Goal: Use online tool/utility: Use online tool/utility

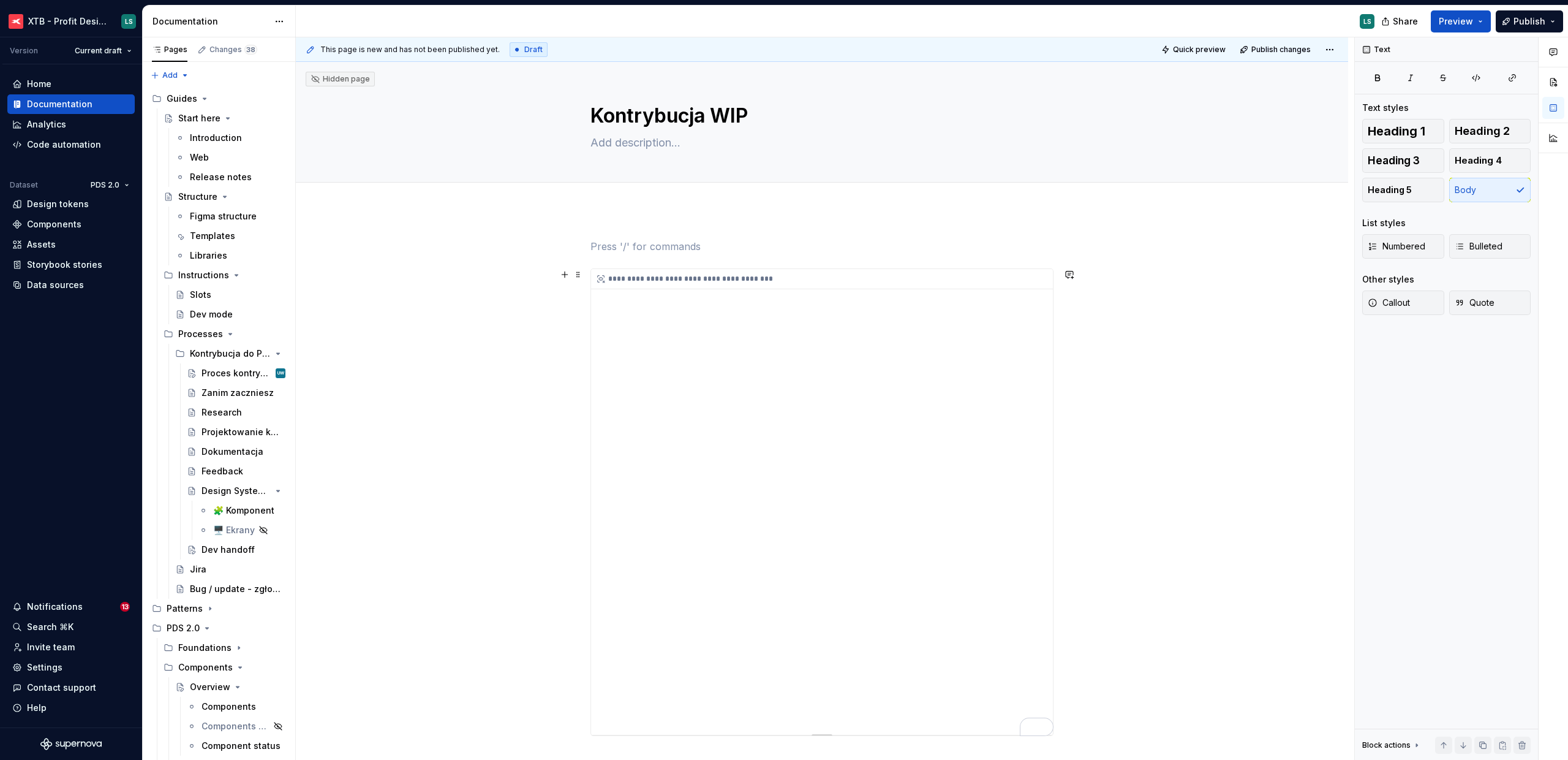
scroll to position [3071, 0]
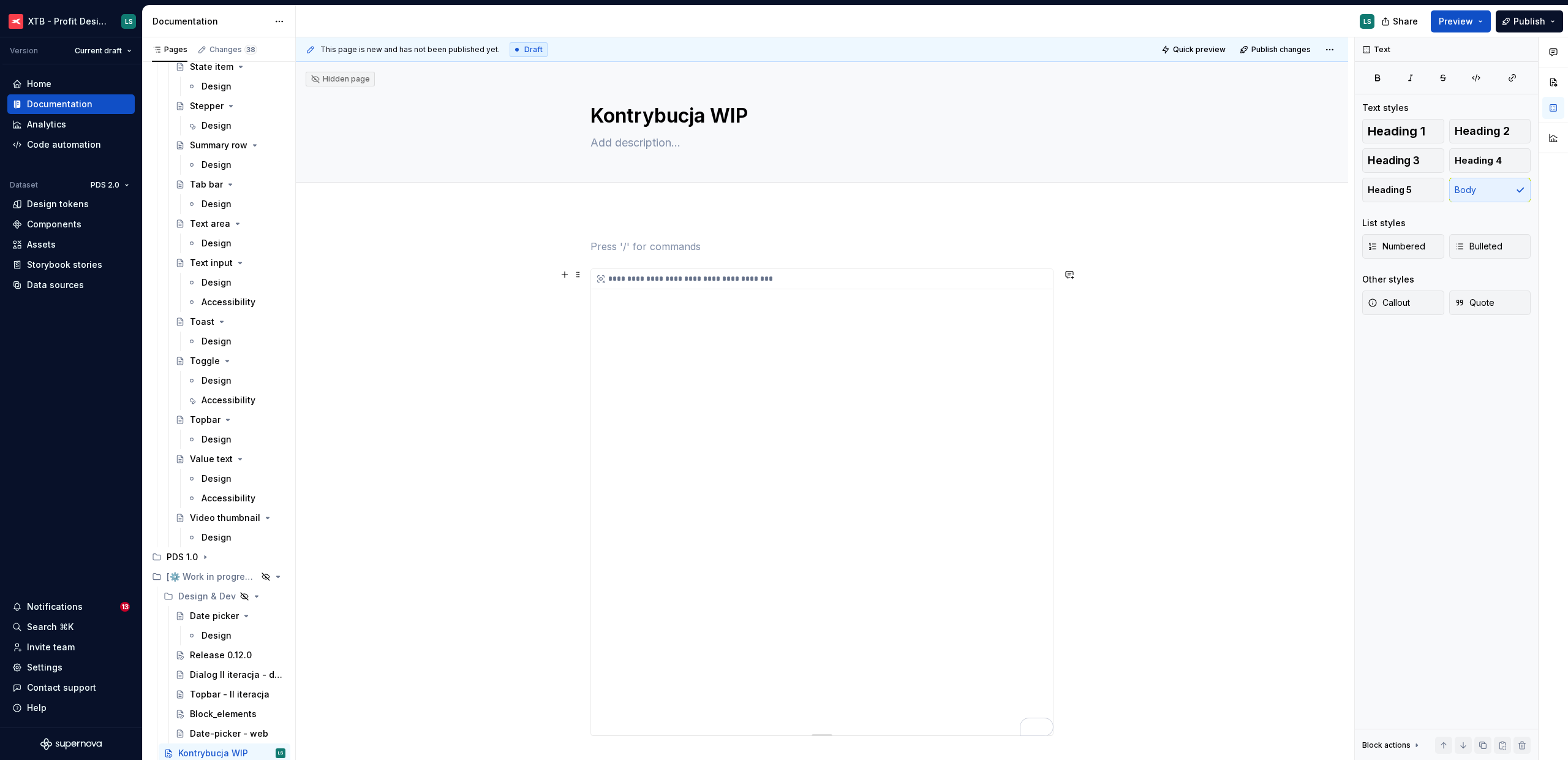
click at [648, 293] on div "**********" at bounding box center [822, 502] width 462 height 466
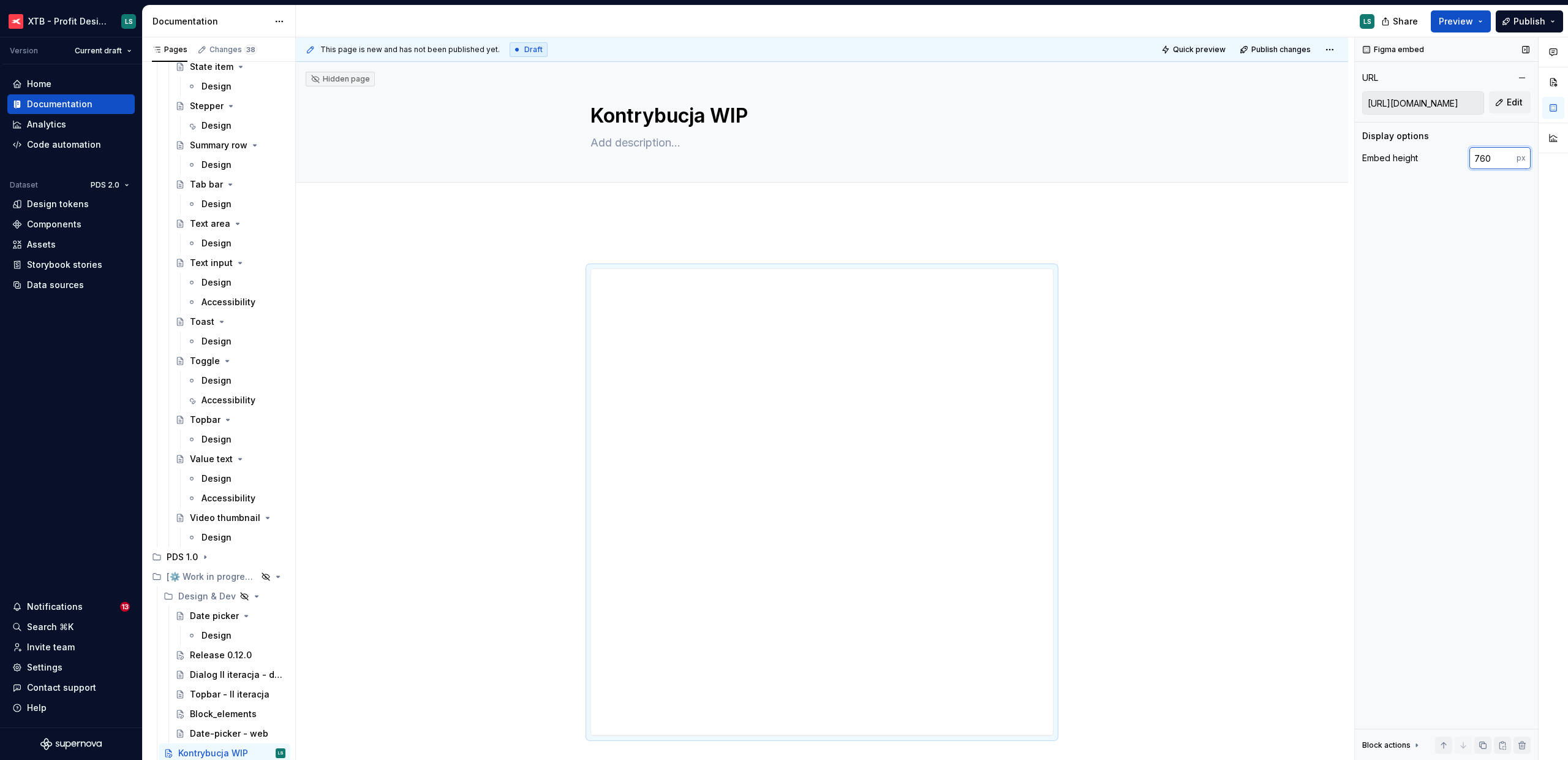
click at [1496, 159] on input "760" at bounding box center [1492, 158] width 47 height 22
click at [1496, 158] on input "760" at bounding box center [1492, 158] width 47 height 22
drag, startPoint x: 1496, startPoint y: 158, endPoint x: 1449, endPoint y: 156, distance: 47.0
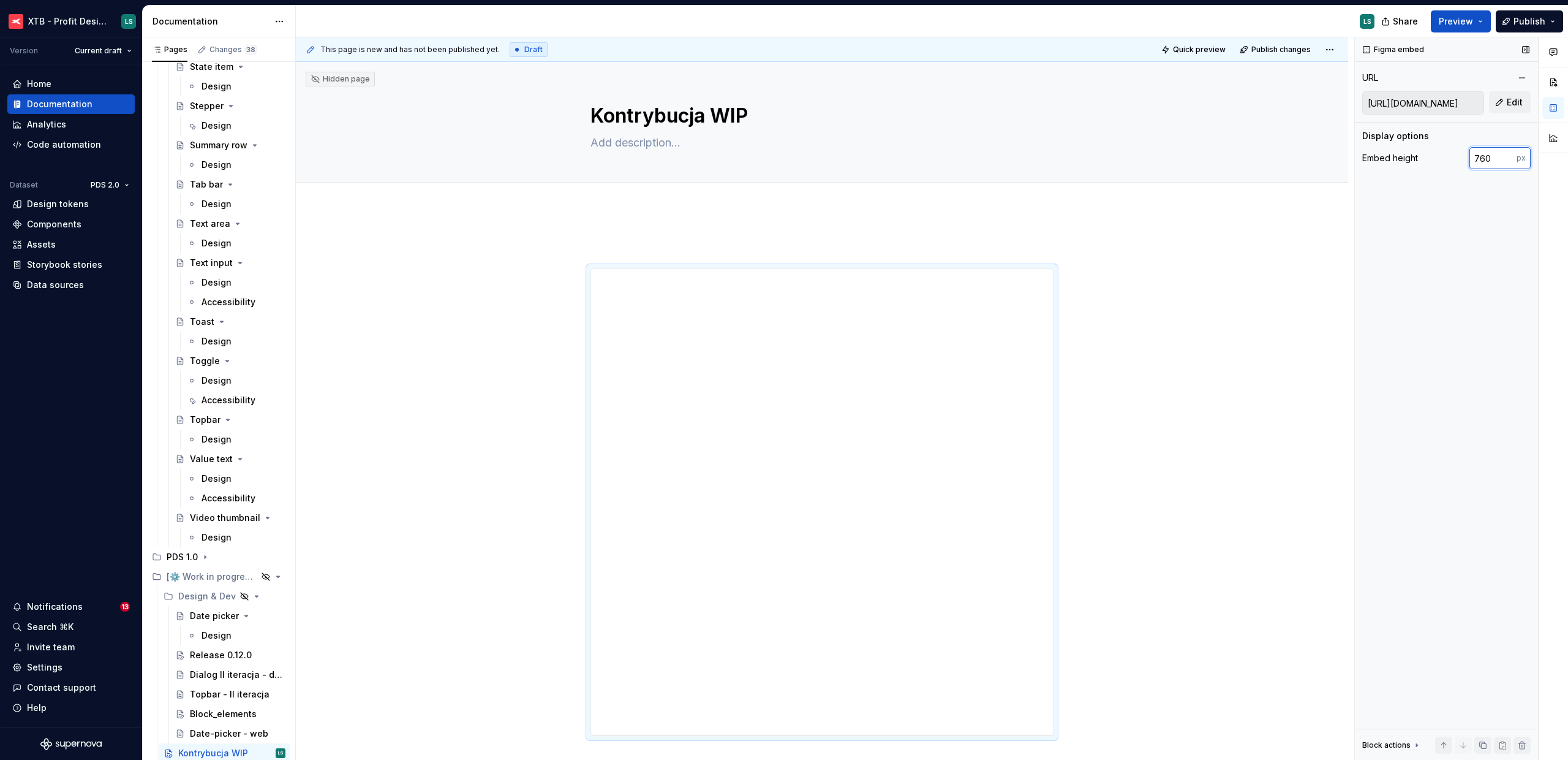
click at [1449, 156] on div "Embed height 760 px" at bounding box center [1446, 158] width 169 height 22
type input "2000"
click at [1209, 49] on span "Quick preview" at bounding box center [1199, 49] width 53 height 9
click at [1322, 55] on html "XTB - Profit Design System LS Version Current draft Home Documentation Analytic…" at bounding box center [784, 380] width 1568 height 760
click at [1307, 69] on div "Open preview" at bounding box center [1289, 73] width 79 height 12
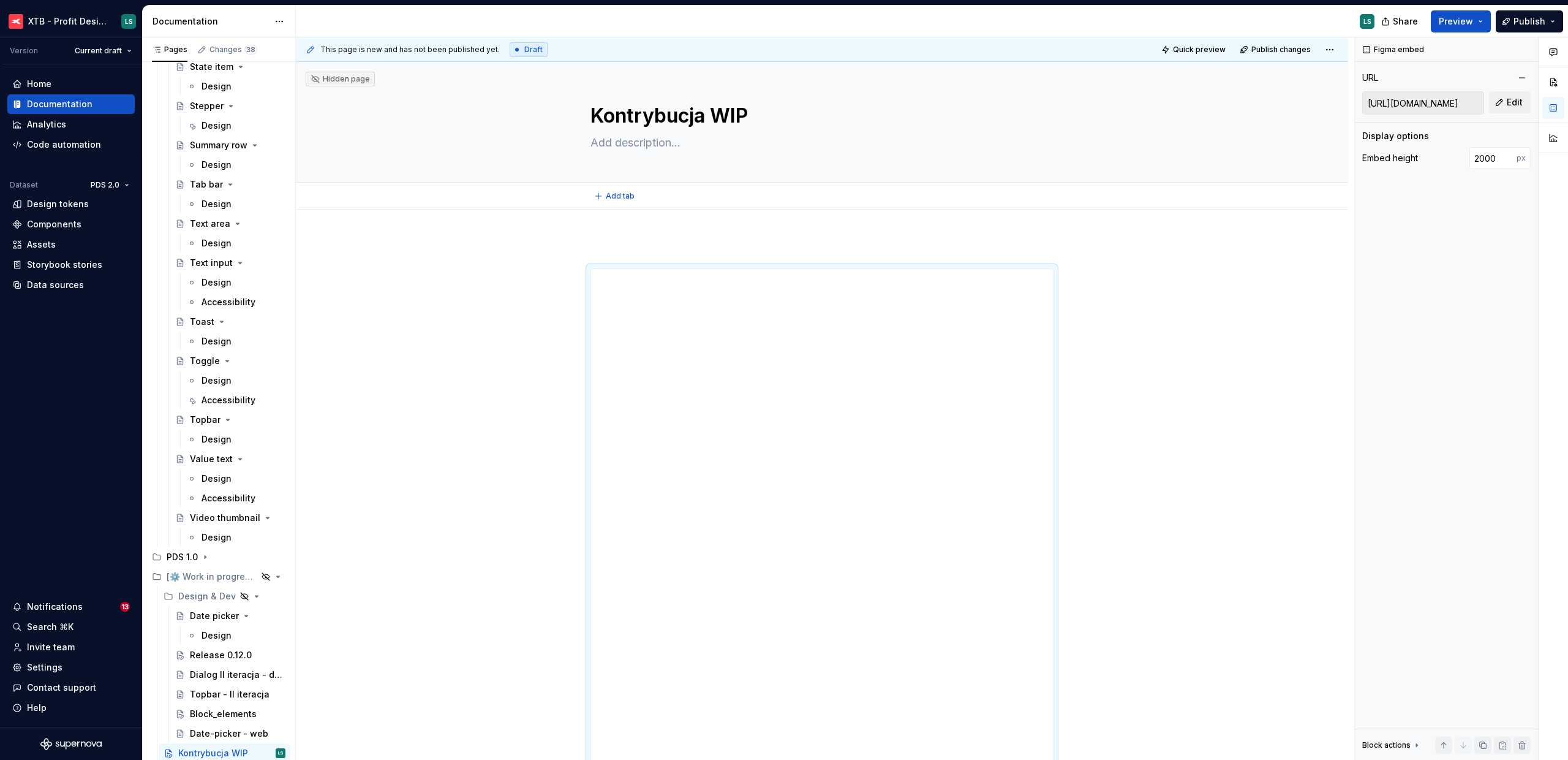
type textarea "*"
click at [1198, 53] on span "Quick preview" at bounding box center [1199, 49] width 53 height 9
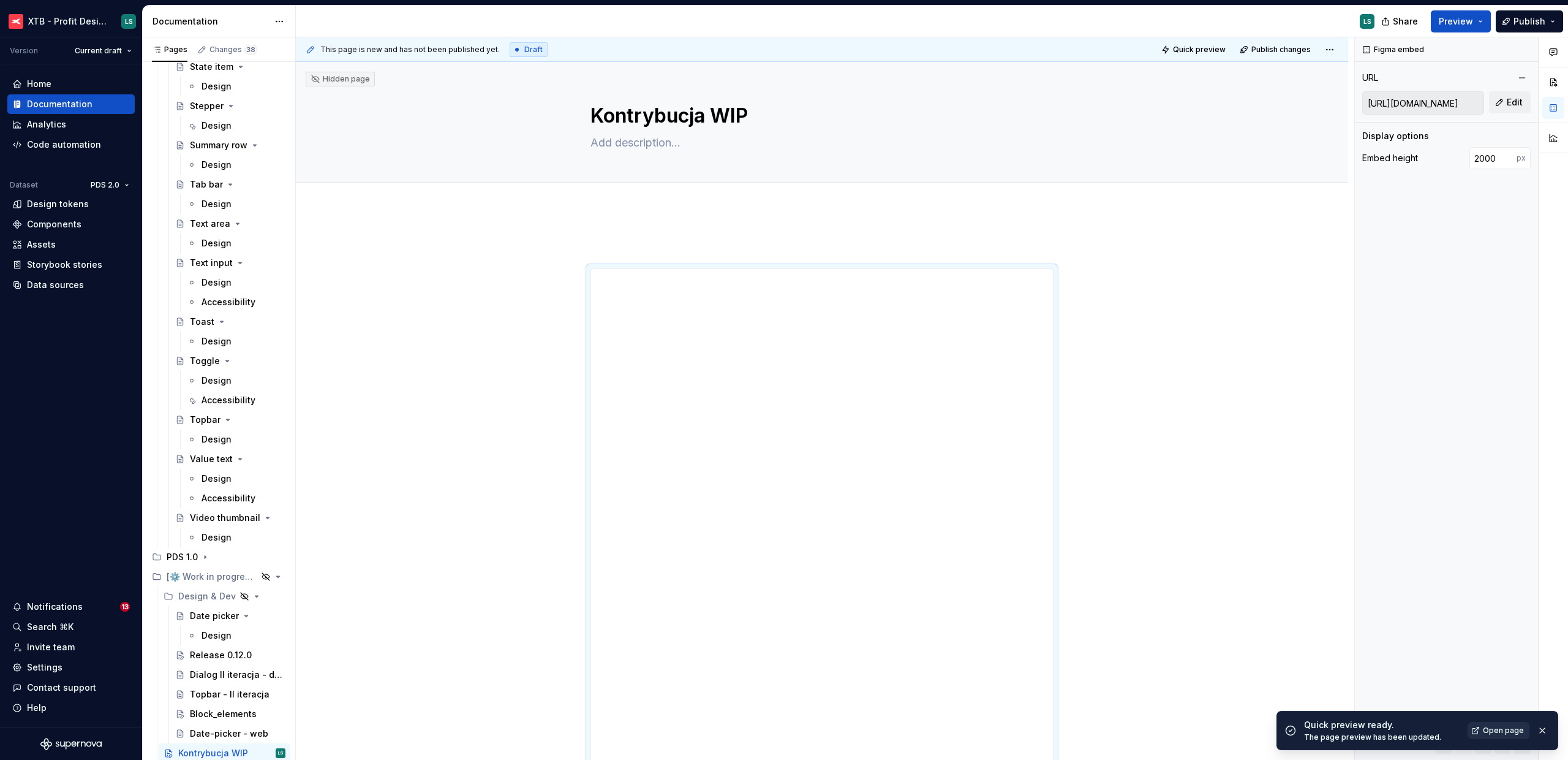
click at [1481, 728] on link "Open page" at bounding box center [1498, 730] width 62 height 17
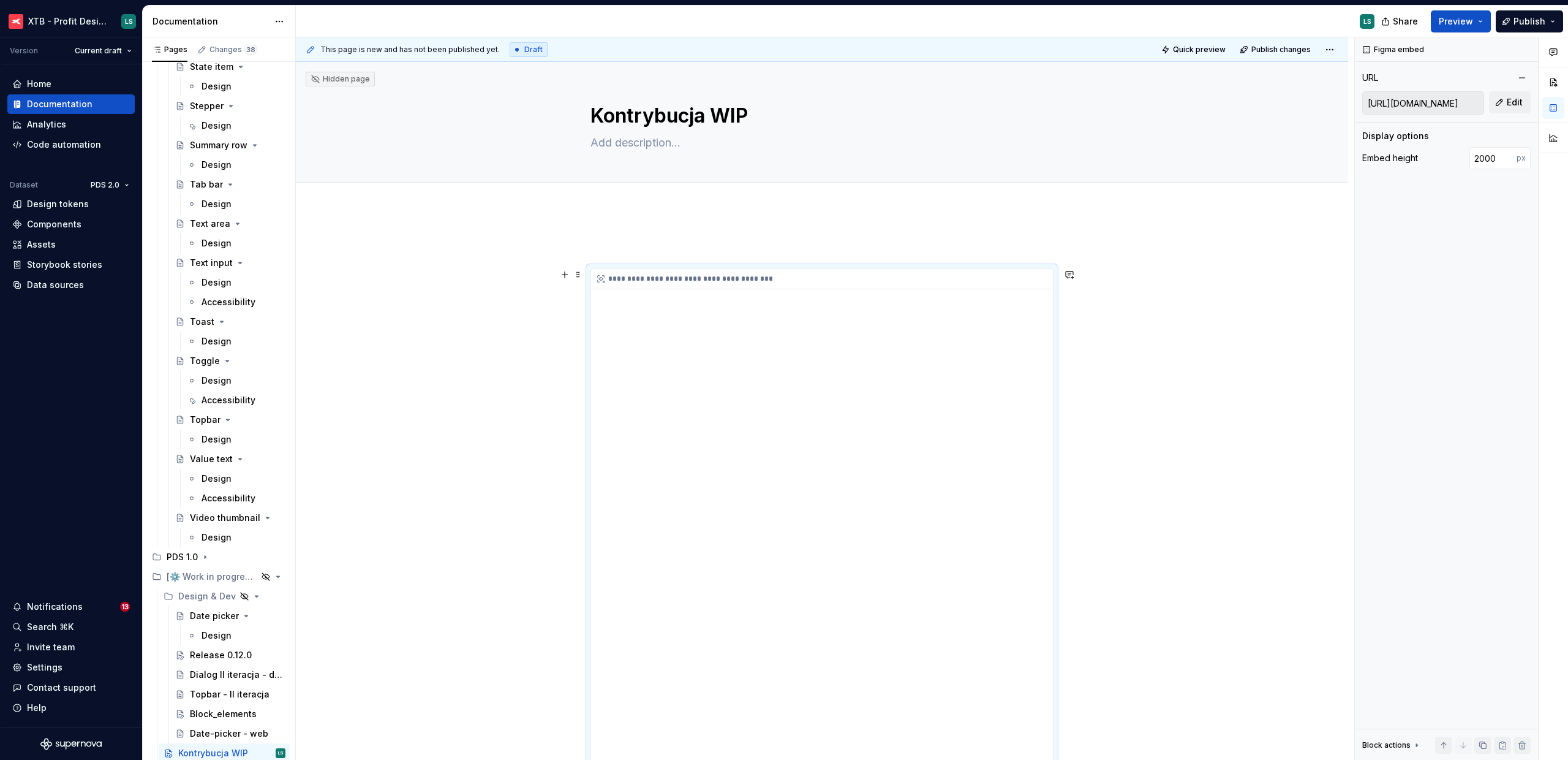
click at [576, 275] on span at bounding box center [577, 275] width 9 height 17
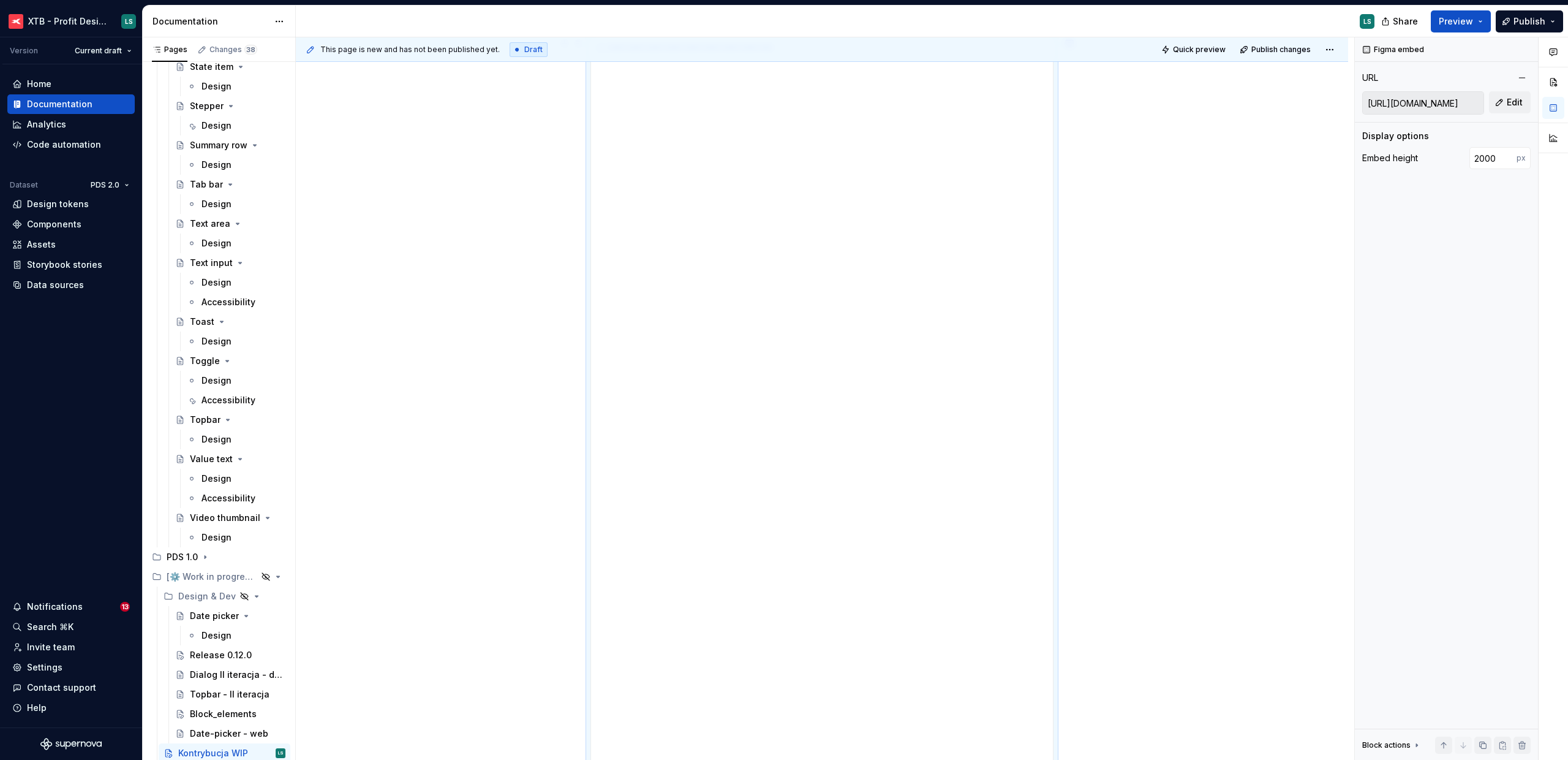
scroll to position [640, 0]
type textarea "*"
